Goal: Navigation & Orientation: Find specific page/section

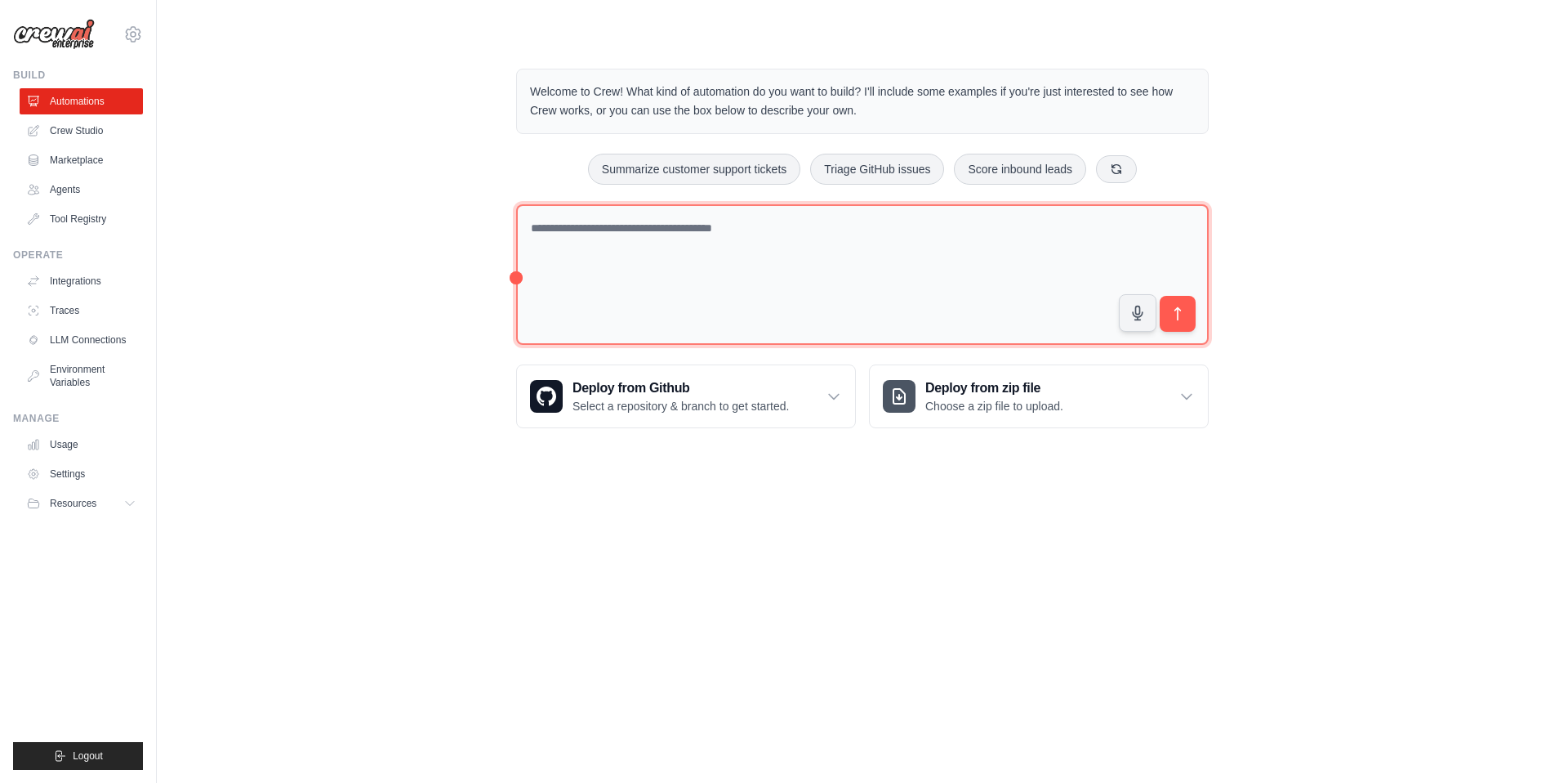
click at [784, 247] on textarea at bounding box center [862, 275] width 692 height 142
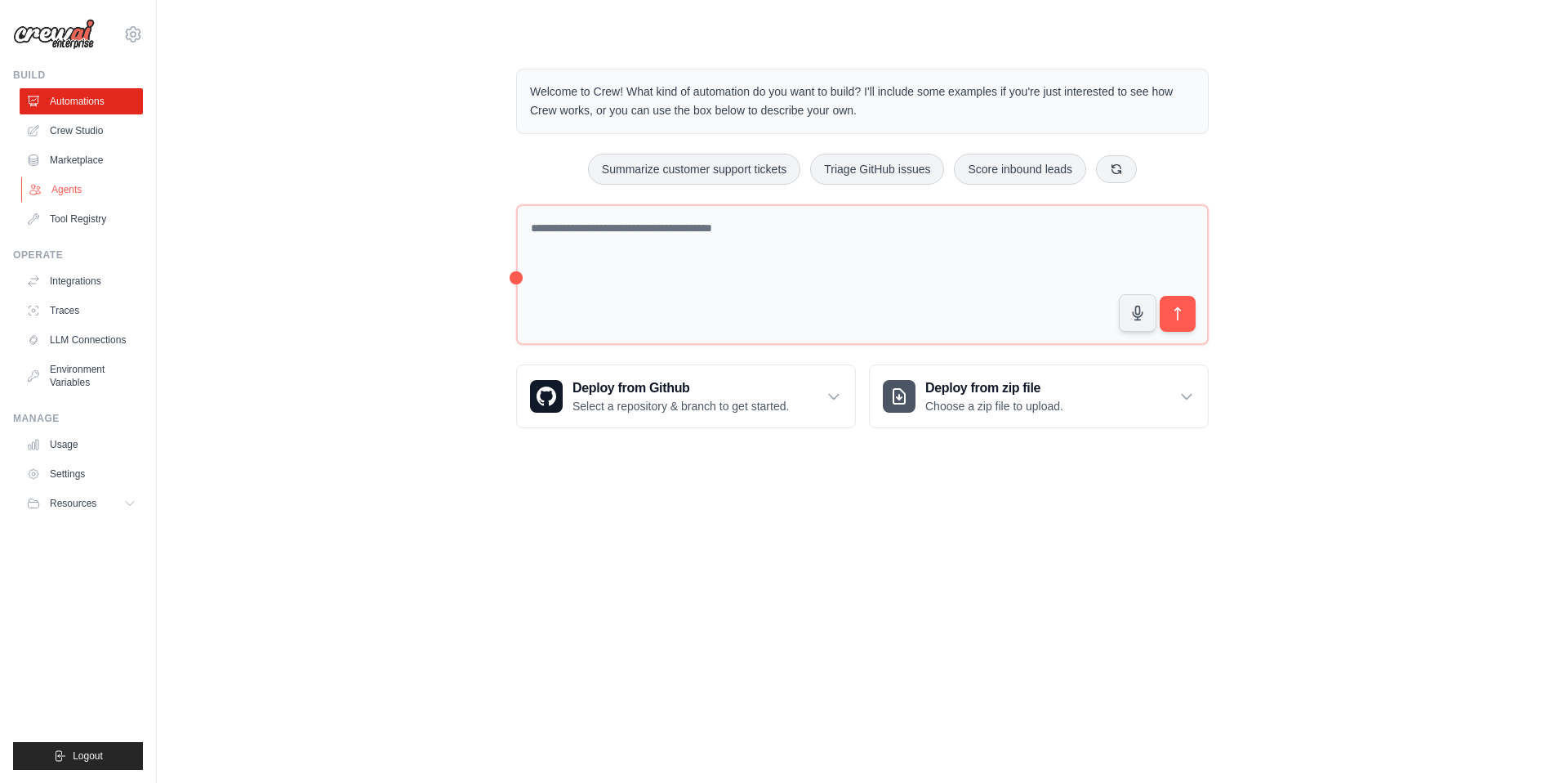
click at [74, 181] on link "Agents" at bounding box center [83, 189] width 124 height 26
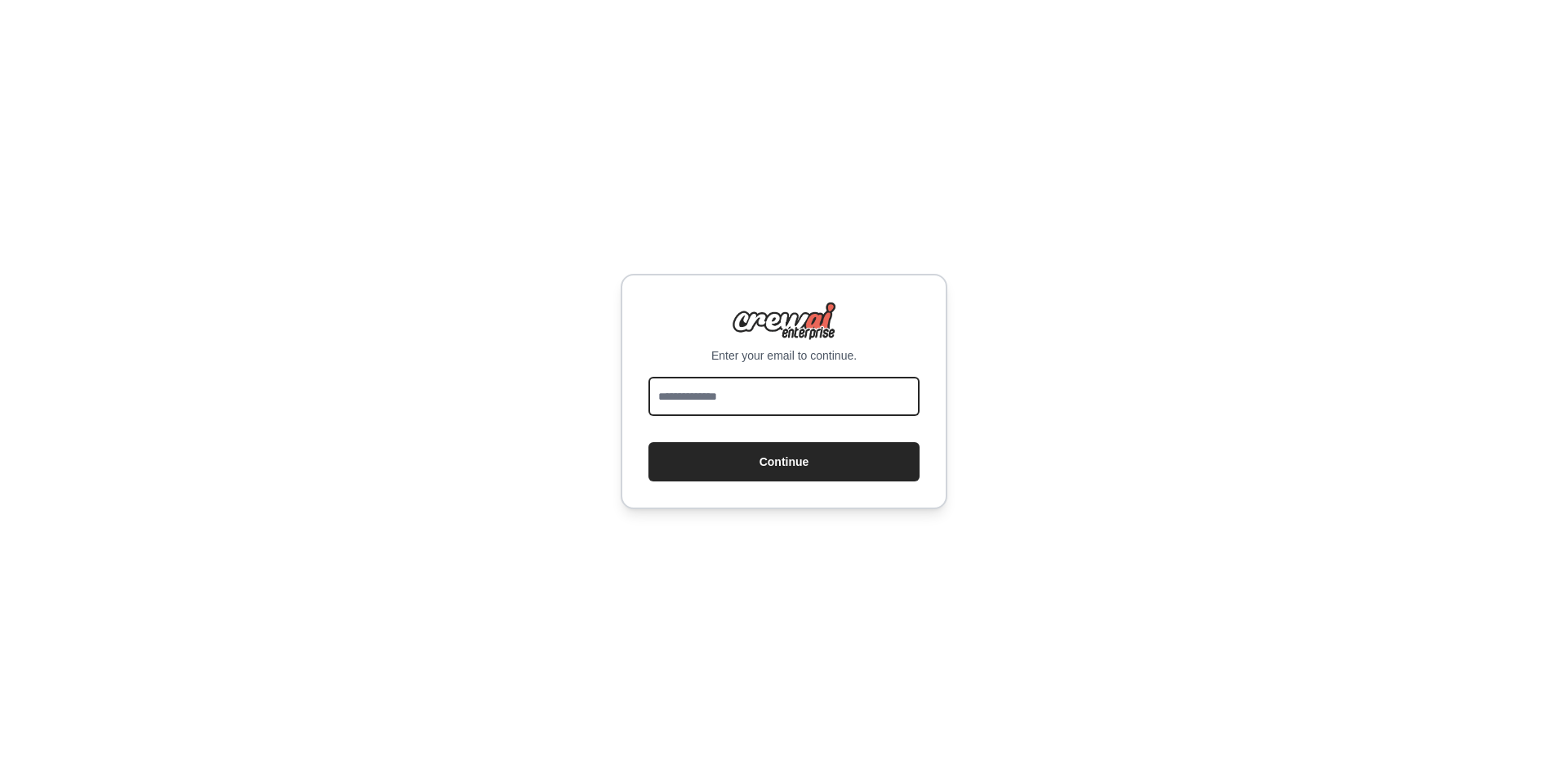
click at [709, 401] on input "email" at bounding box center [784, 396] width 271 height 39
type input "**********"
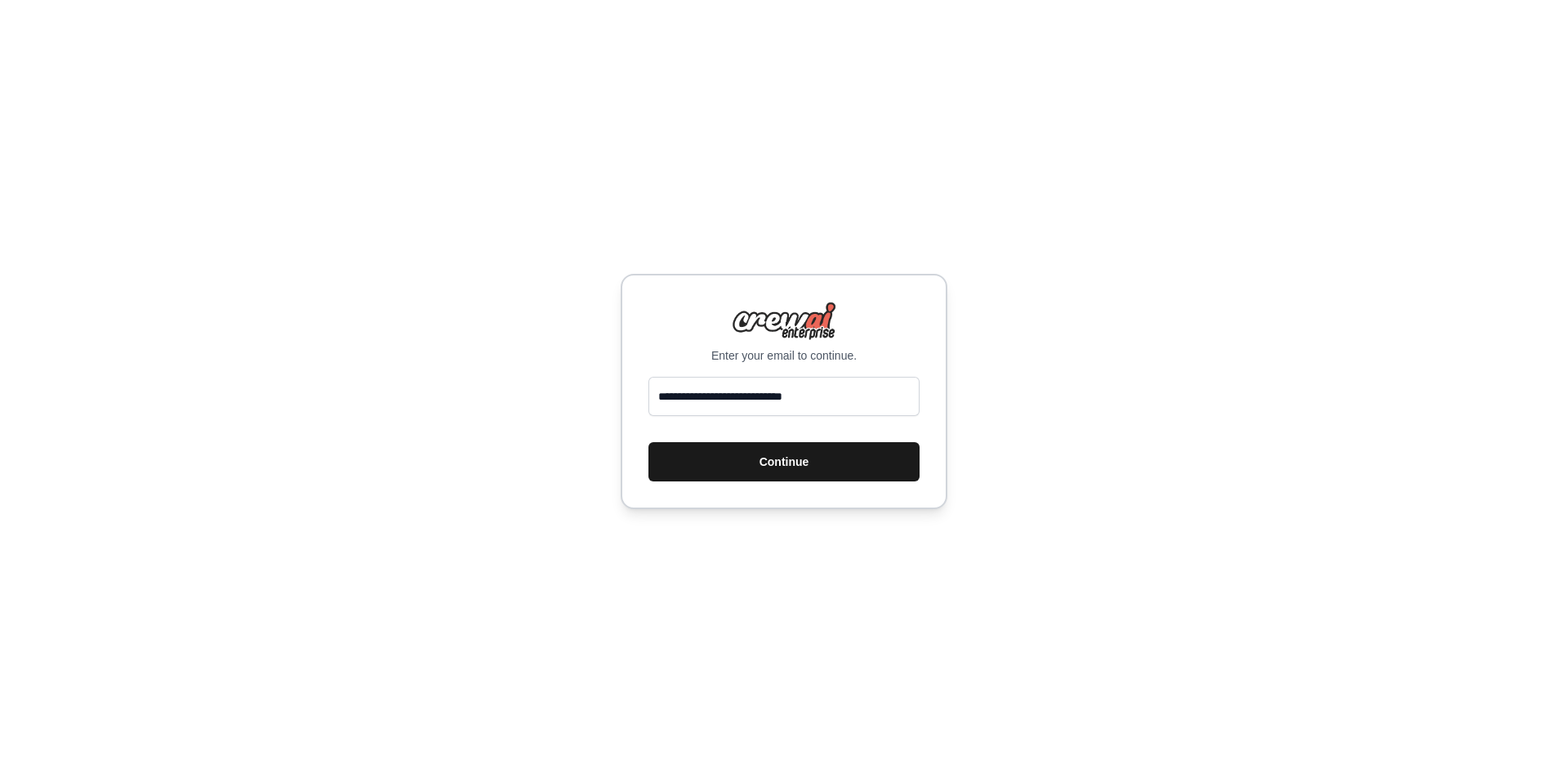
click at [771, 471] on button "Continue" at bounding box center [784, 461] width 271 height 39
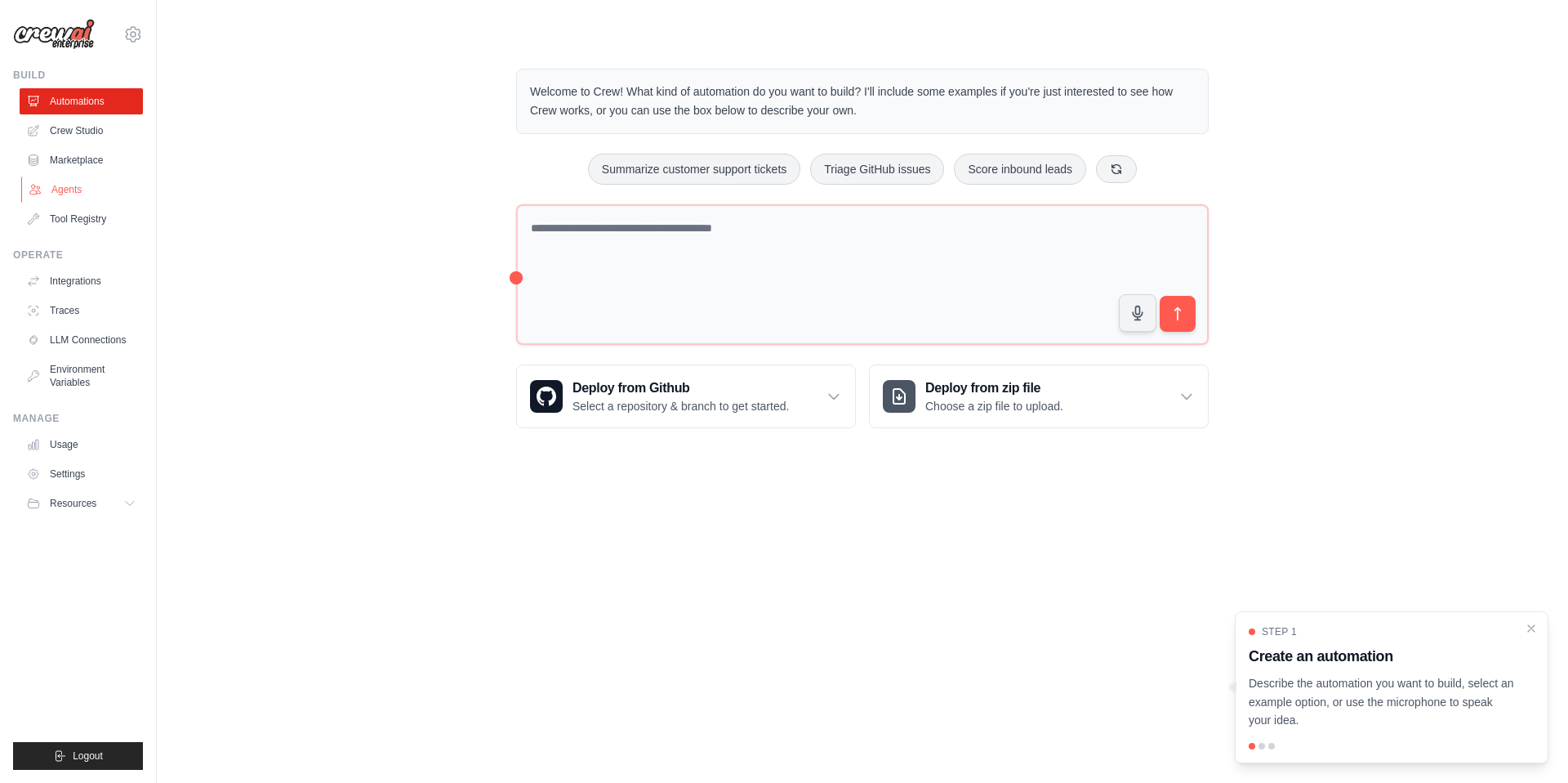
click at [66, 184] on link "Agents" at bounding box center [83, 189] width 124 height 26
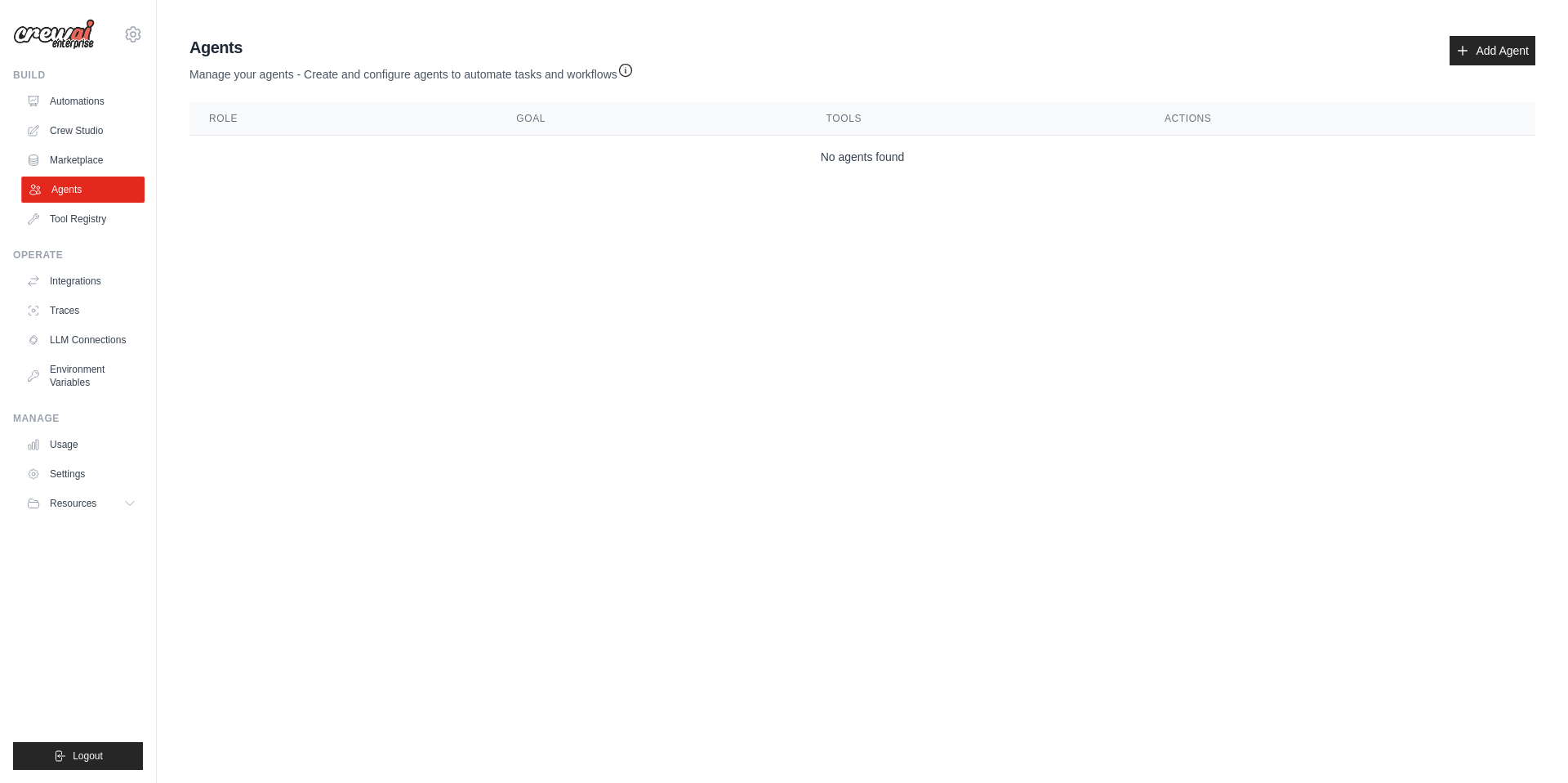
click at [61, 183] on link "Agents" at bounding box center [83, 189] width 124 height 26
click at [67, 188] on link "Agents" at bounding box center [83, 189] width 124 height 26
click at [73, 98] on link "Automations" at bounding box center [83, 101] width 124 height 26
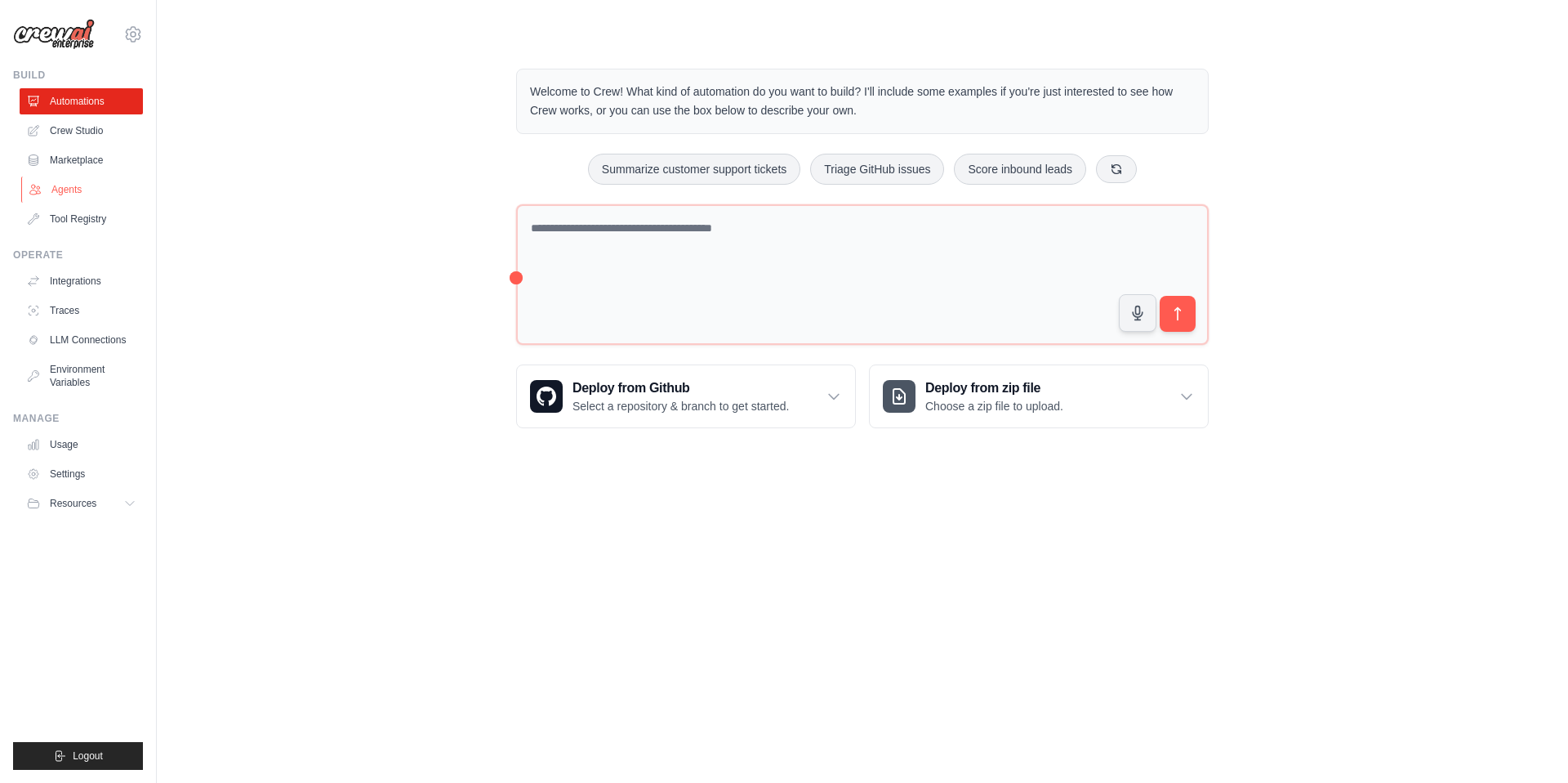
click at [82, 191] on link "Agents" at bounding box center [83, 189] width 124 height 26
